Goal: Transaction & Acquisition: Purchase product/service

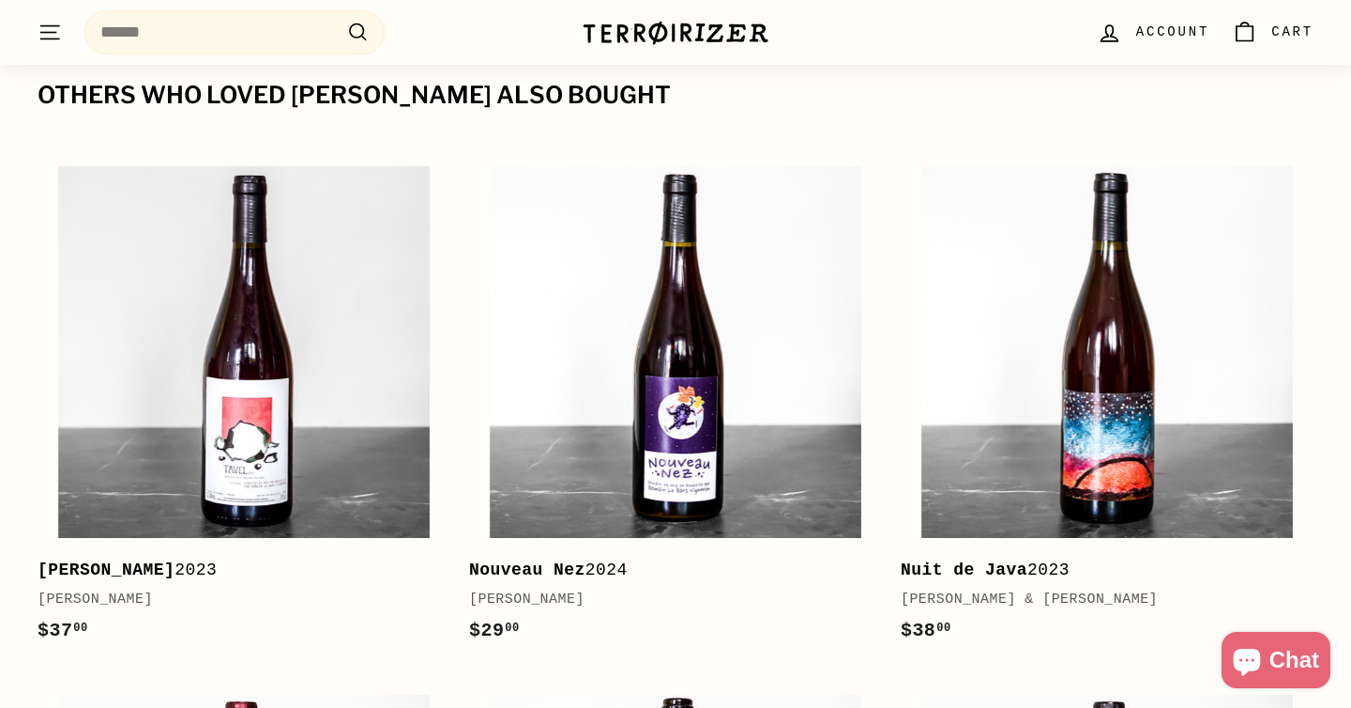
scroll to position [1892, 0]
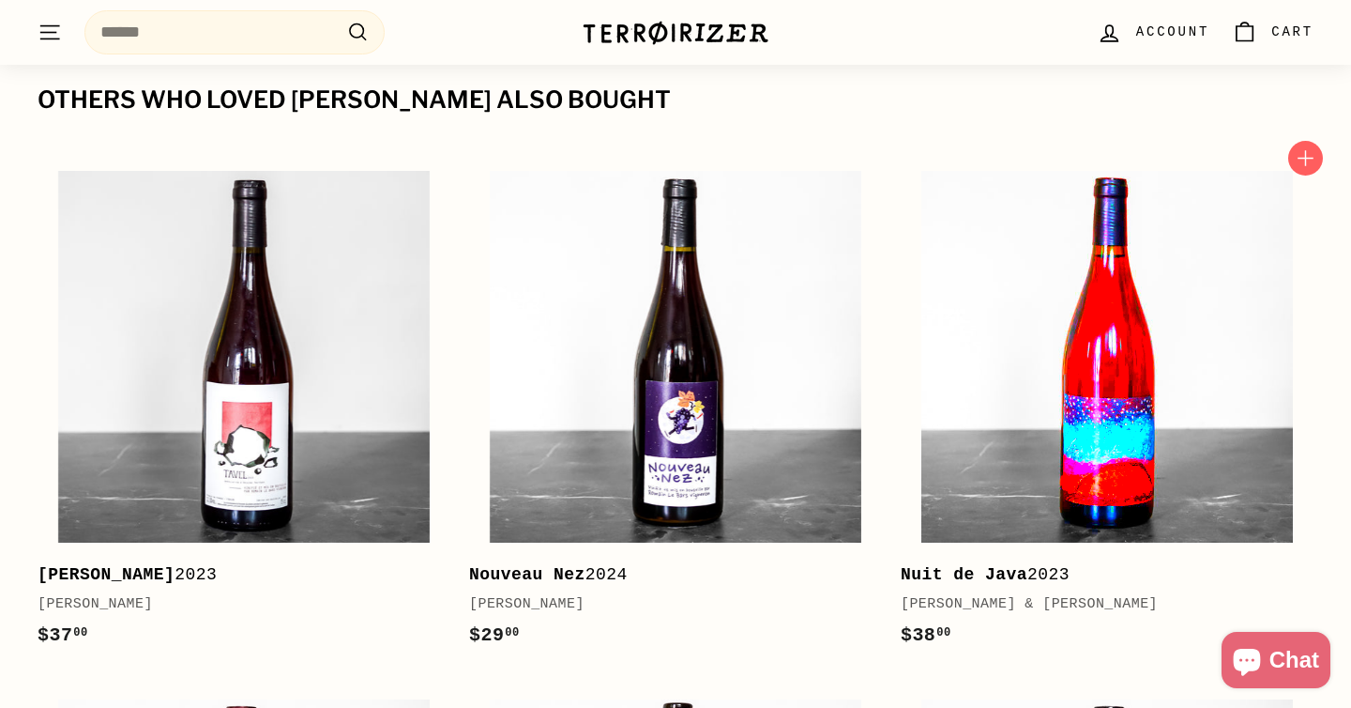
click at [1092, 378] on img at bounding box center [1108, 357] width 372 height 372
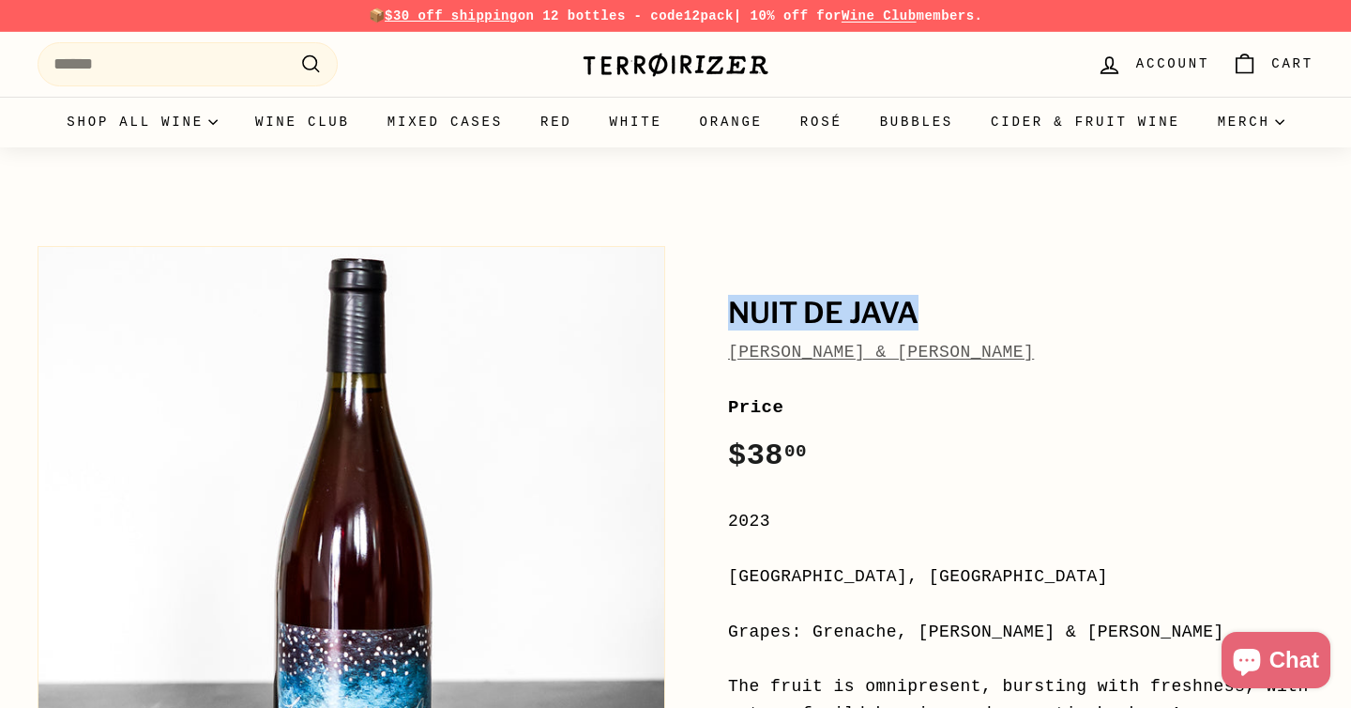
drag, startPoint x: 938, startPoint y: 311, endPoint x: 679, endPoint y: 316, distance: 260.0
copy h1 "Nuit de Java"
click at [1093, 363] on div "[PERSON_NAME] & [PERSON_NAME]" at bounding box center [1021, 352] width 586 height 27
drag, startPoint x: 1093, startPoint y: 362, endPoint x: 772, endPoint y: 302, distance: 326.5
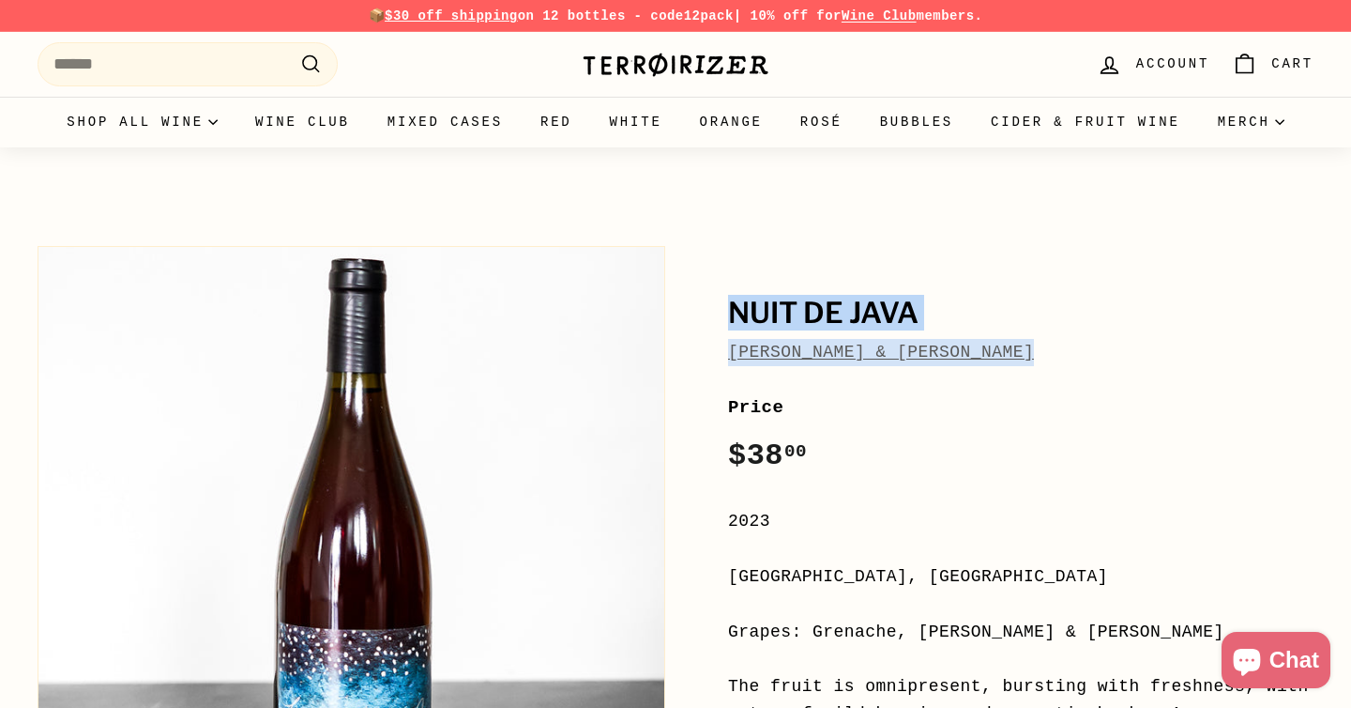
click at [772, 302] on div "Nuit de Java [PERSON_NAME] & [PERSON_NAME]" at bounding box center [1021, 331] width 586 height 68
copy div "Nuit de Java [PERSON_NAME] & [PERSON_NAME]"
